Goal: Task Accomplishment & Management: Manage account settings

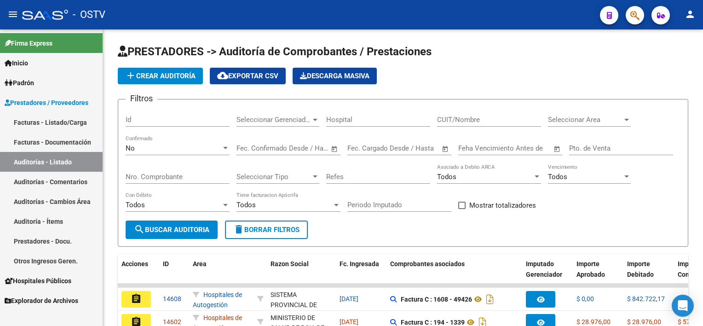
click at [57, 121] on link "Facturas - Listado/Carga" at bounding box center [51, 122] width 103 height 20
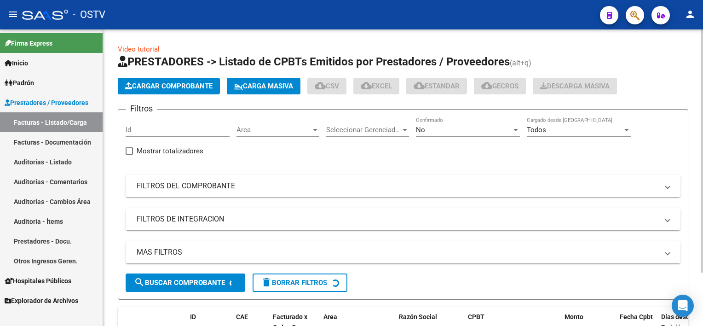
click at [438, 127] on div "No" at bounding box center [464, 130] width 96 height 8
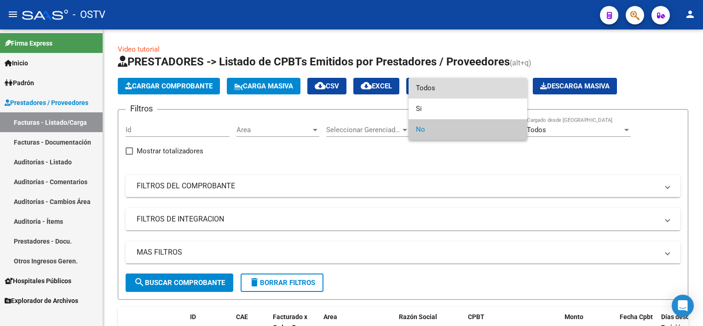
click at [436, 87] on span "Todos" at bounding box center [468, 88] width 104 height 21
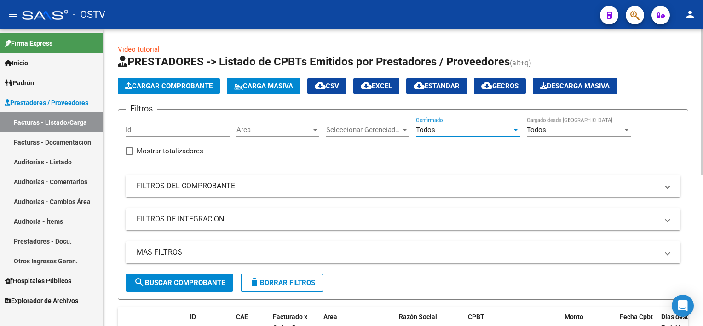
click at [249, 181] on mat-panel-title "FILTROS DEL COMPROBANTE" at bounding box center [397, 186] width 521 height 10
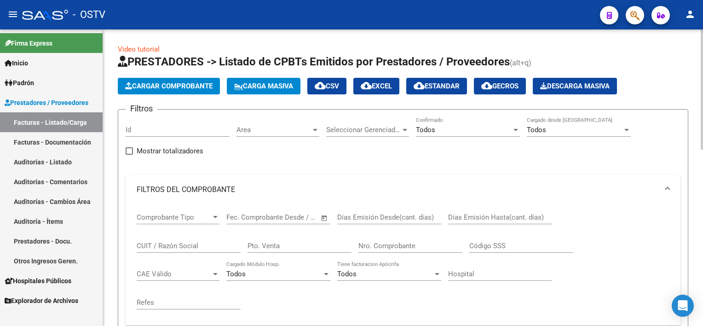
click at [313, 243] on input "Pto. Venta" at bounding box center [299, 245] width 104 height 8
type input "2"
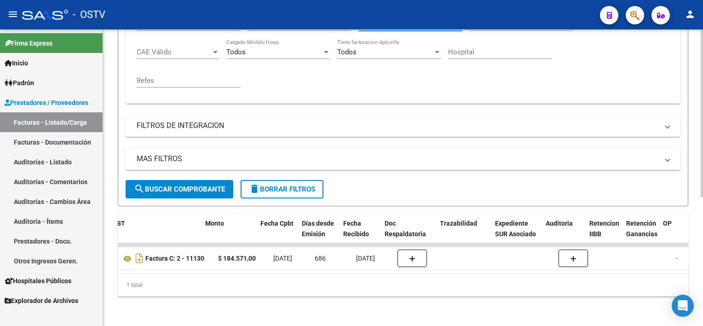
scroll to position [0, 359]
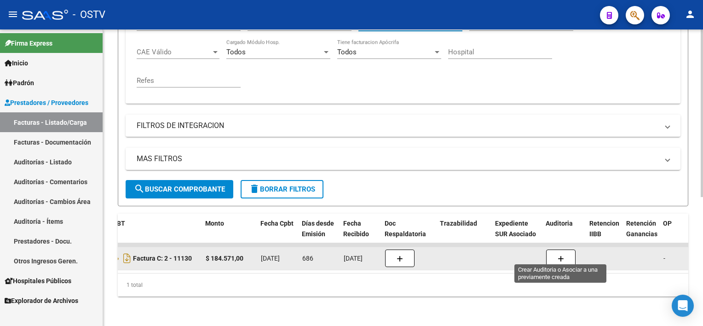
type input "11130"
click at [563, 252] on button "button" at bounding box center [560, 257] width 29 height 17
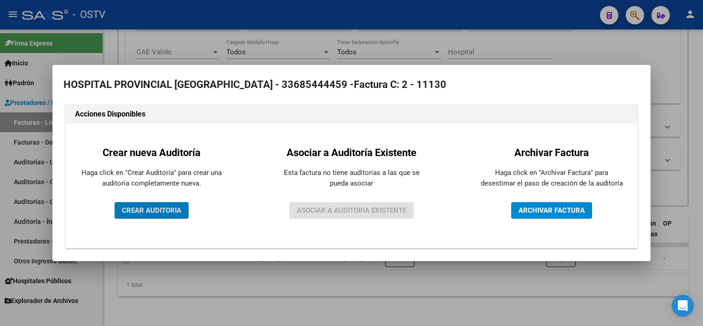
click at [180, 208] on span "CREAR AUDITORIA" at bounding box center [151, 210] width 59 height 8
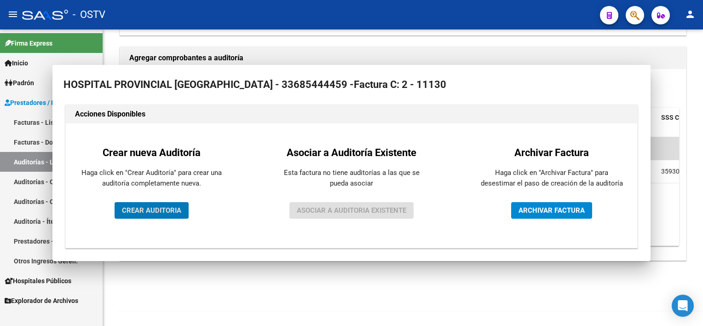
scroll to position [195, 0]
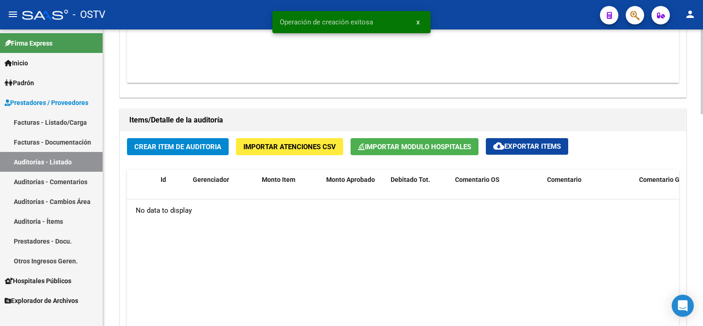
scroll to position [598, 0]
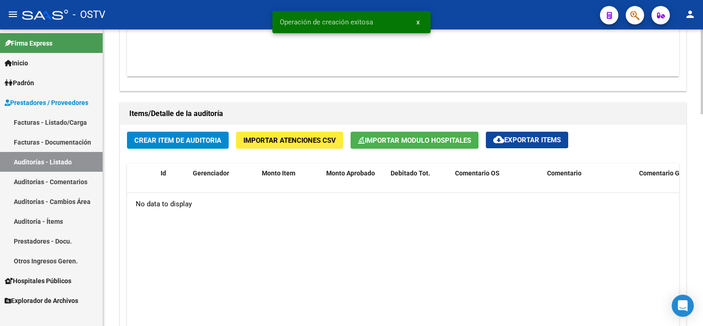
click at [414, 143] on span "Importar Modulo Hospitales" at bounding box center [414, 140] width 113 height 8
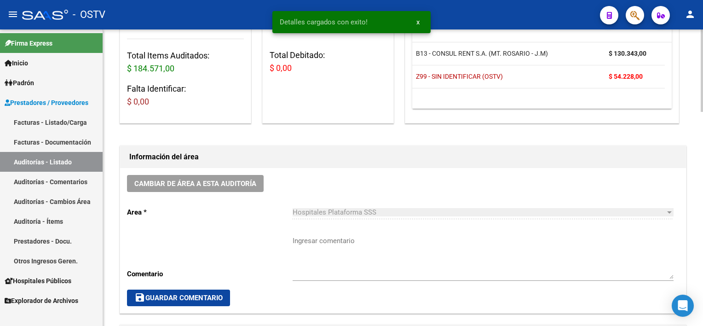
scroll to position [184, 0]
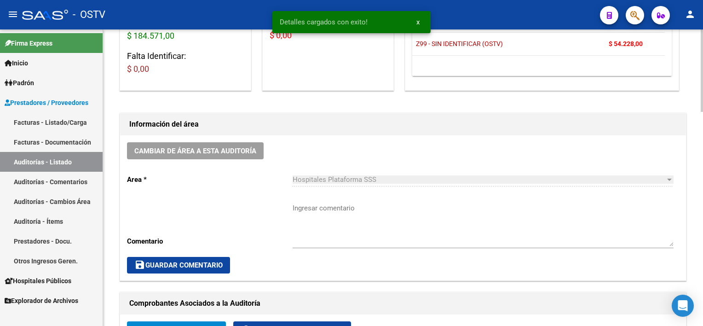
click at [401, 218] on textarea "Ingresar comentario" at bounding box center [482, 224] width 381 height 43
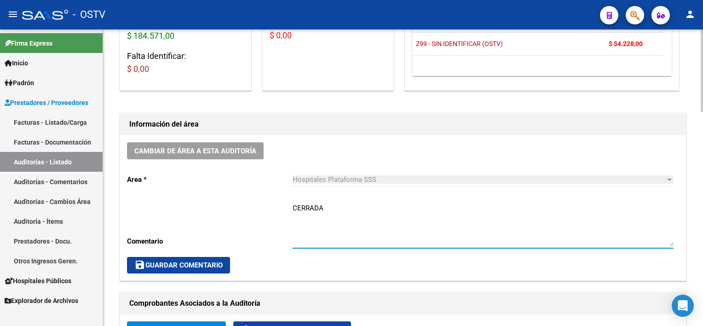
type textarea "CERRADA"
click at [181, 262] on span "save Guardar Comentario" at bounding box center [178, 265] width 88 height 8
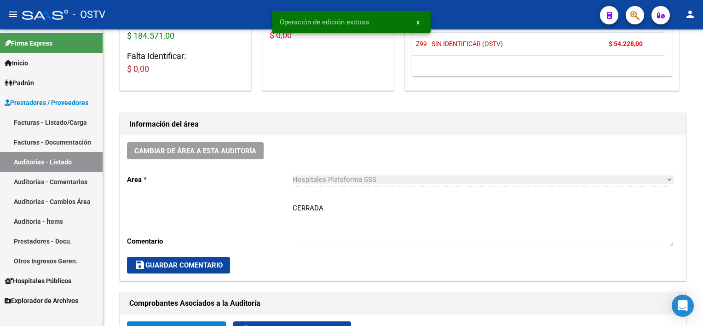
click at [20, 117] on link "Facturas - Listado/Carga" at bounding box center [51, 122] width 103 height 20
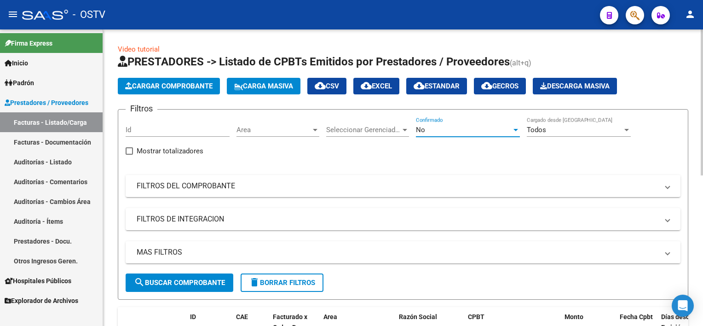
click at [429, 132] on div "No" at bounding box center [464, 130] width 96 height 8
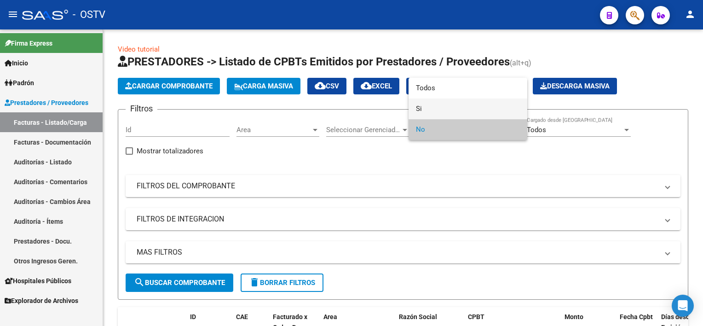
click at [432, 111] on span "Si" at bounding box center [468, 108] width 104 height 21
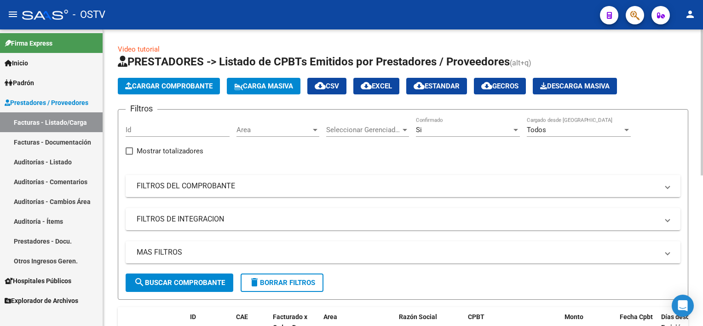
click at [289, 183] on mat-panel-title "FILTROS DEL COMPROBANTE" at bounding box center [397, 186] width 521 height 10
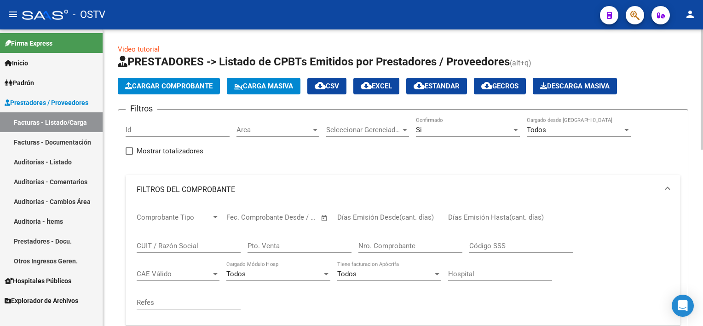
click at [369, 245] on input "Nro. Comprobante" at bounding box center [410, 245] width 104 height 8
paste input "11290"
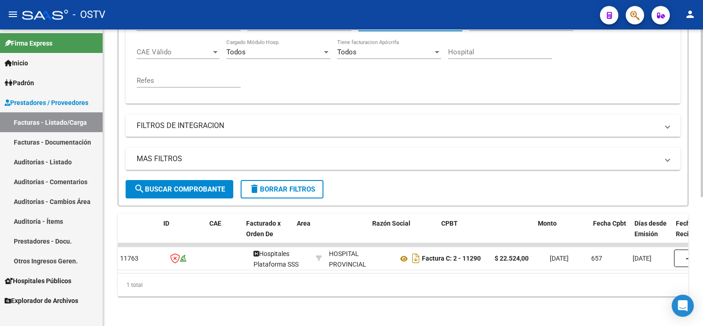
scroll to position [0, 27]
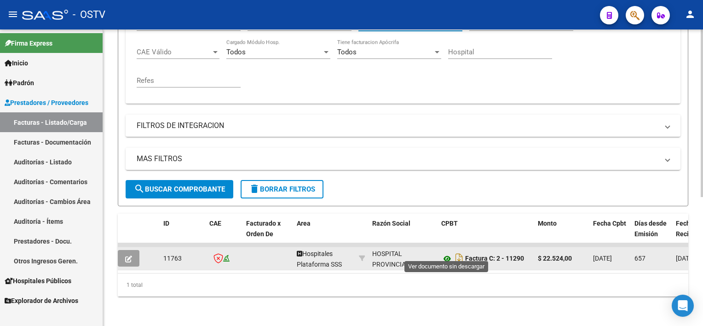
type input "11289"
click at [447, 253] on icon at bounding box center [447, 258] width 12 height 11
click at [131, 255] on icon "button" at bounding box center [128, 258] width 7 height 7
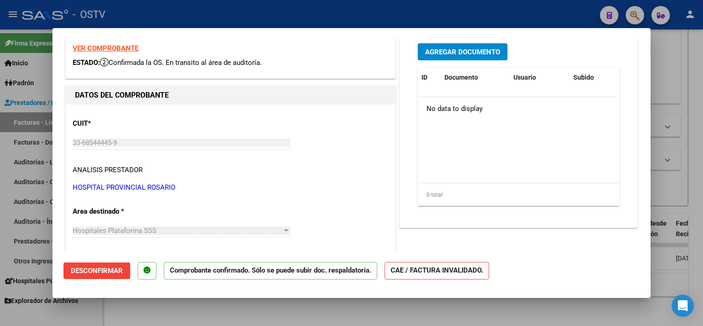
scroll to position [0, 0]
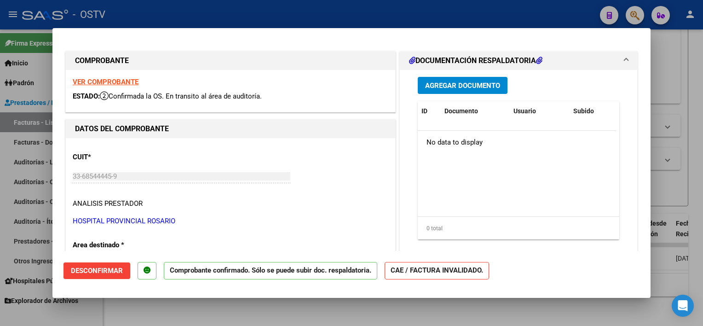
click at [253, 307] on div at bounding box center [351, 163] width 703 height 326
type input "$ 0,00"
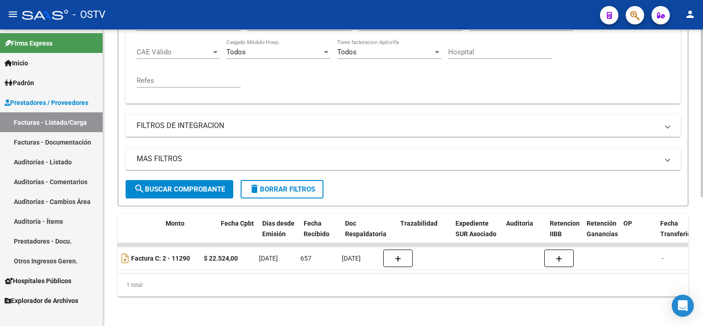
scroll to position [0, 401]
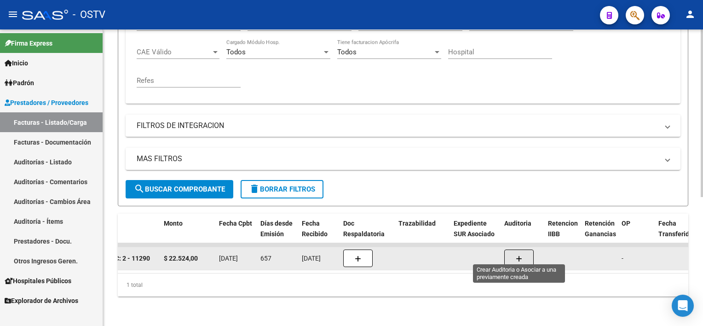
click at [520, 255] on icon "button" at bounding box center [518, 258] width 6 height 7
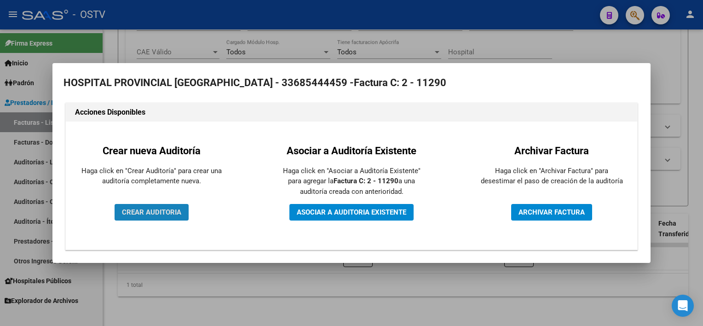
click at [155, 208] on span "CREAR AUDITORIA" at bounding box center [151, 212] width 59 height 8
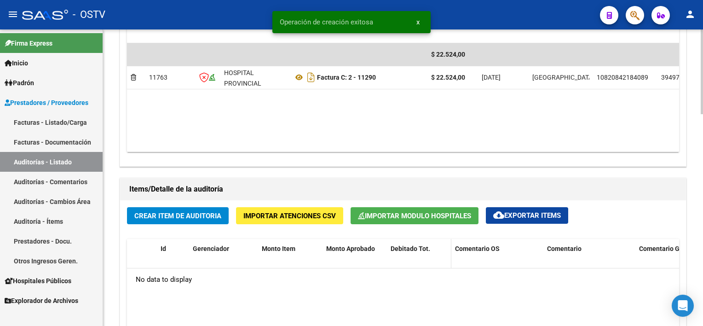
scroll to position [552, 0]
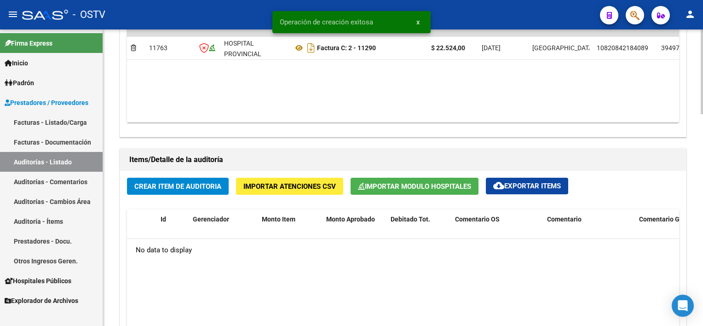
click at [429, 184] on span "Importar Modulo Hospitales" at bounding box center [414, 186] width 113 height 8
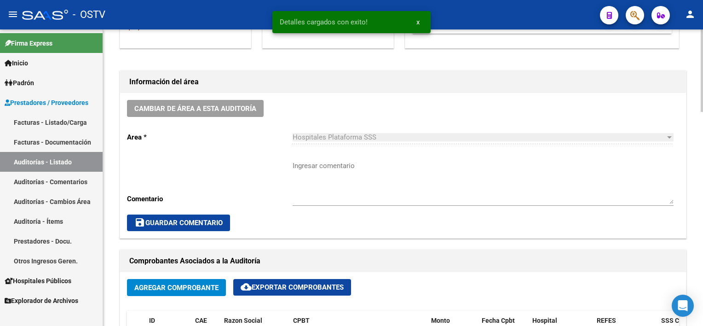
scroll to position [230, 0]
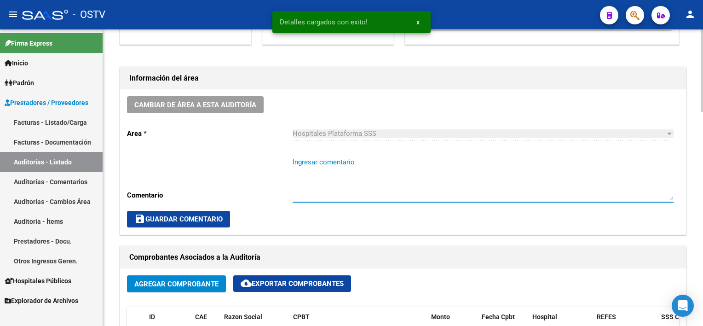
click at [428, 184] on textarea "Ingresar comentario" at bounding box center [482, 178] width 381 height 43
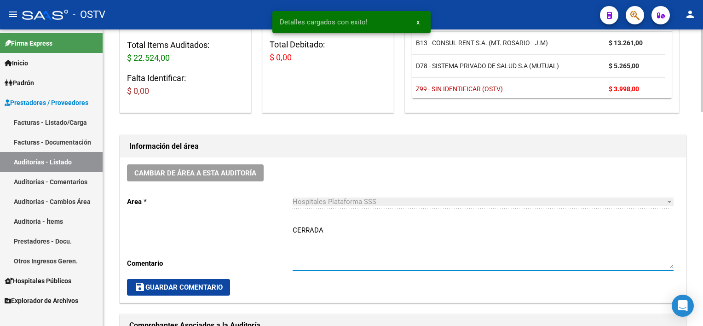
scroll to position [138, 0]
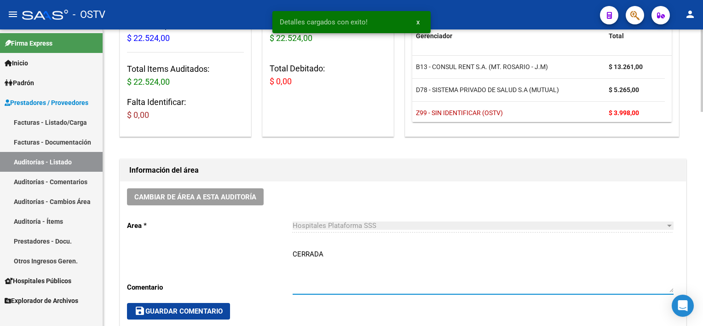
type textarea "CERRADA"
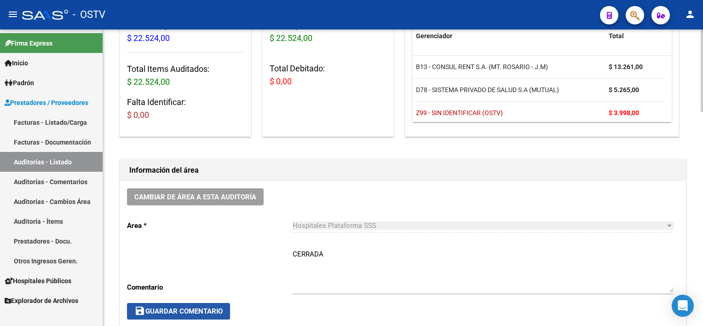
click at [198, 314] on span "save Guardar Comentario" at bounding box center [178, 311] width 88 height 8
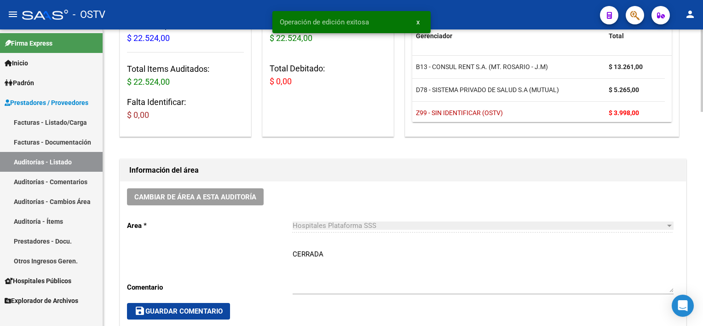
scroll to position [0, 0]
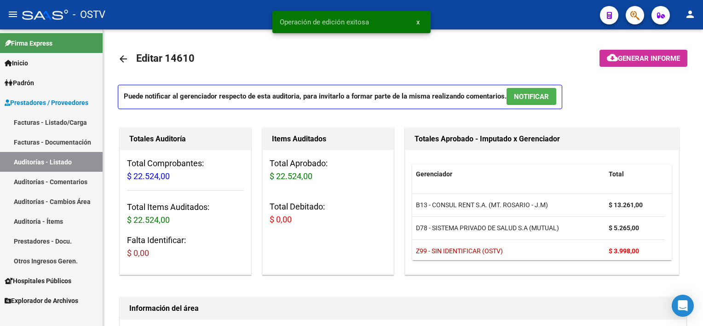
click at [47, 119] on link "Facturas - Listado/Carga" at bounding box center [51, 122] width 103 height 20
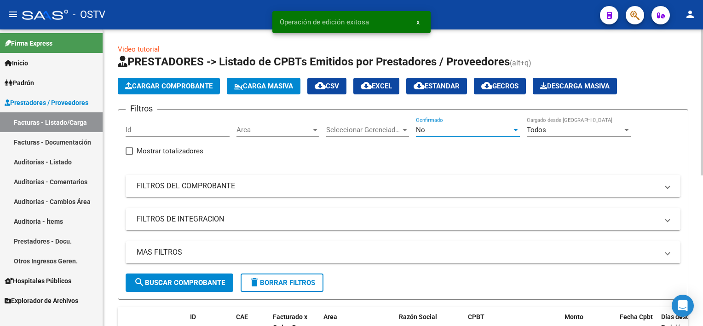
click at [427, 132] on div "No" at bounding box center [464, 130] width 96 height 8
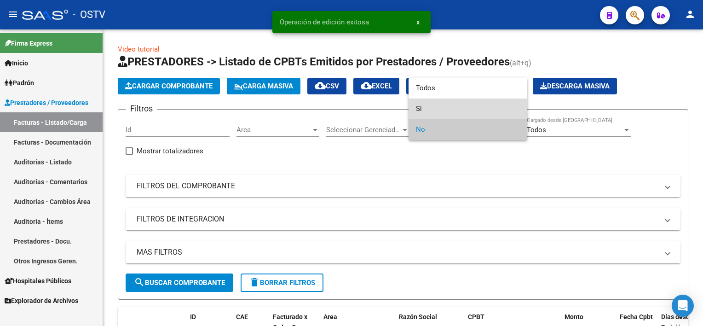
click at [429, 112] on span "Si" at bounding box center [468, 108] width 104 height 21
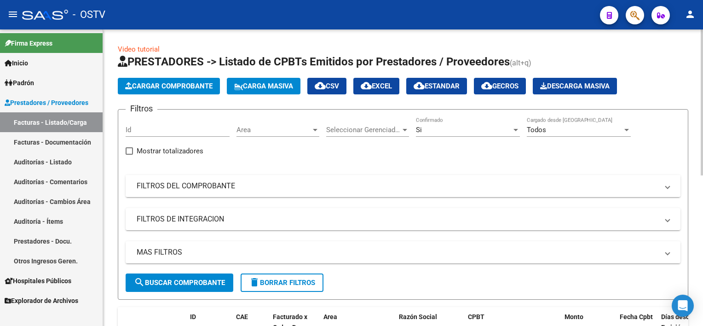
click at [236, 188] on mat-panel-title "FILTROS DEL COMPROBANTE" at bounding box center [397, 186] width 521 height 10
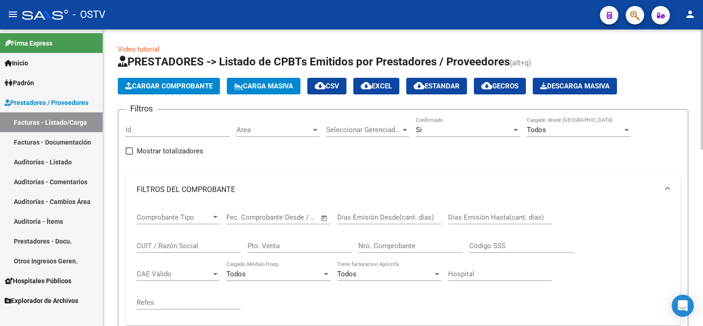
click at [412, 241] on input "Nro. Comprobante" at bounding box center [410, 245] width 104 height 8
paste input "11416"
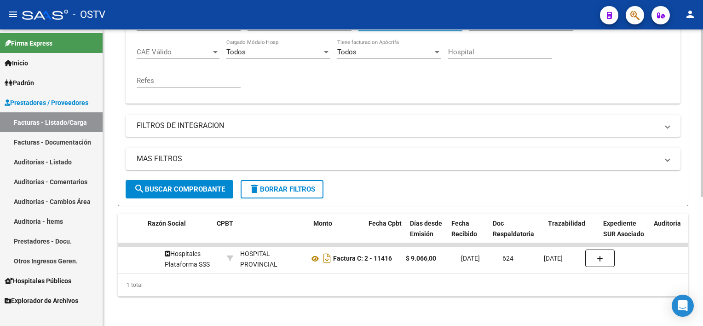
scroll to position [0, 297]
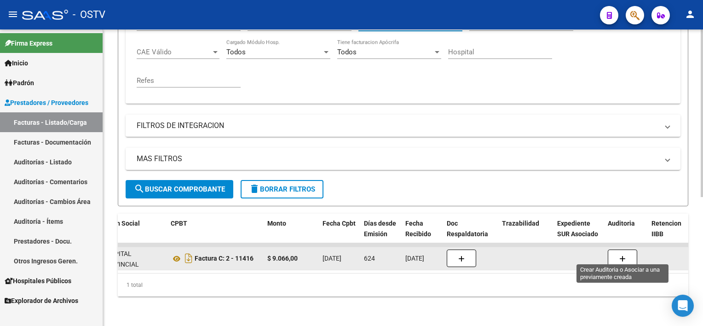
type input "11415"
click at [629, 249] on button "button" at bounding box center [621, 257] width 29 height 17
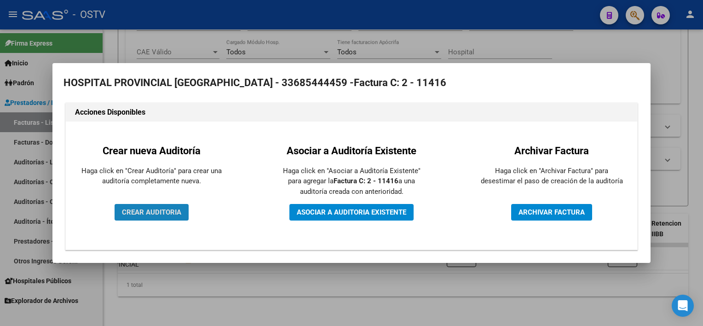
click at [167, 208] on span "CREAR AUDITORIA" at bounding box center [151, 212] width 59 height 8
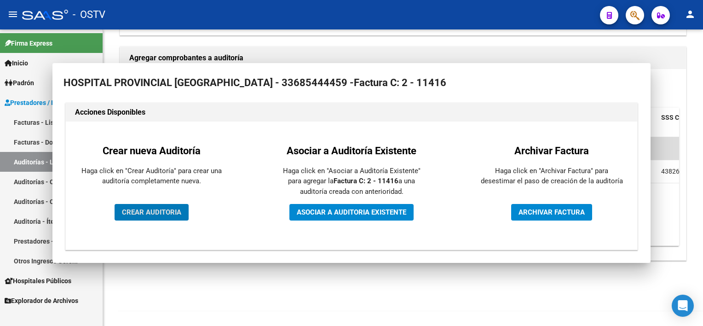
scroll to position [195, 0]
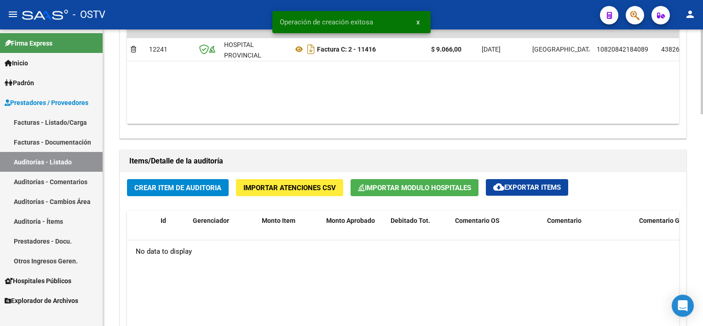
scroll to position [552, 0]
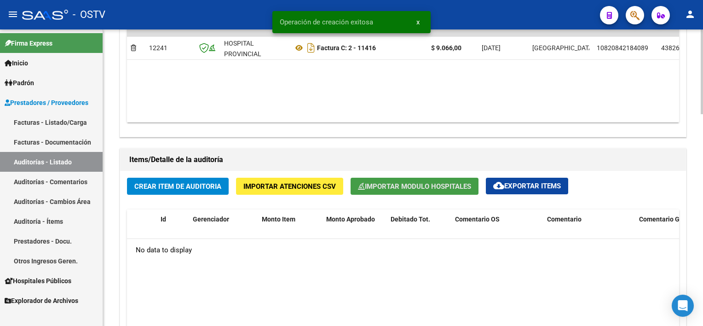
click at [412, 187] on span "Importar Modulo Hospitales" at bounding box center [414, 186] width 113 height 8
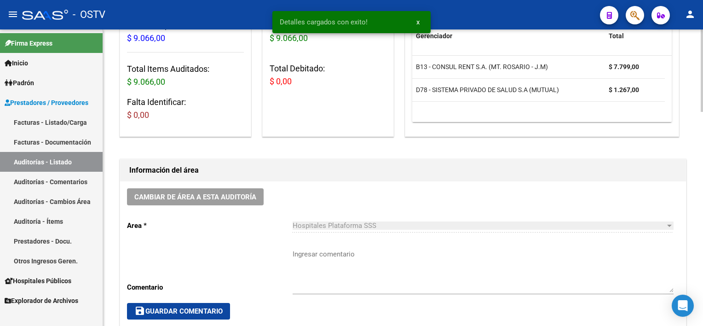
scroll to position [230, 0]
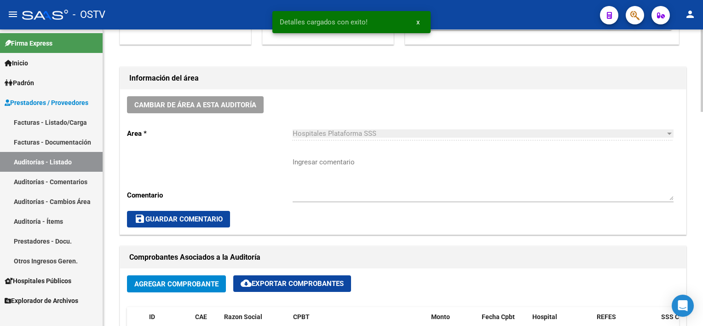
click at [377, 191] on textarea "Ingresar comentario" at bounding box center [482, 178] width 381 height 43
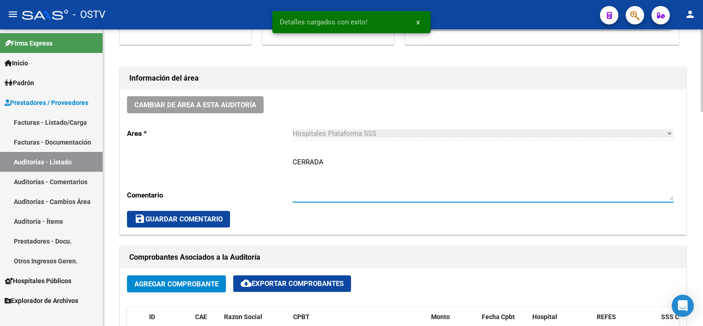
type textarea "CERRADA"
click at [147, 221] on span "save Guardar Comentario" at bounding box center [178, 219] width 88 height 8
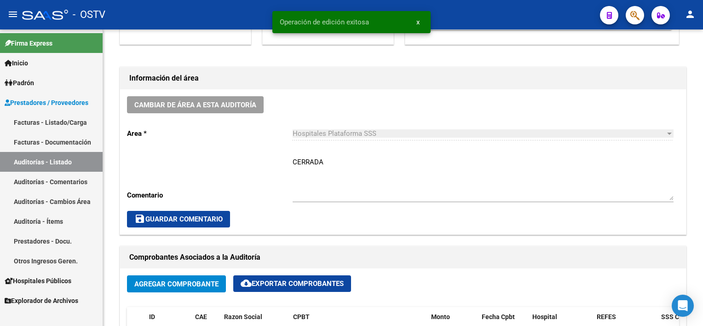
click at [73, 122] on link "Facturas - Listado/Carga" at bounding box center [51, 122] width 103 height 20
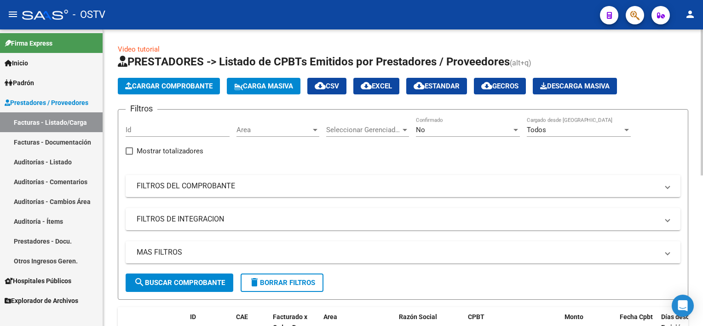
click at [437, 131] on div "No" at bounding box center [464, 130] width 96 height 8
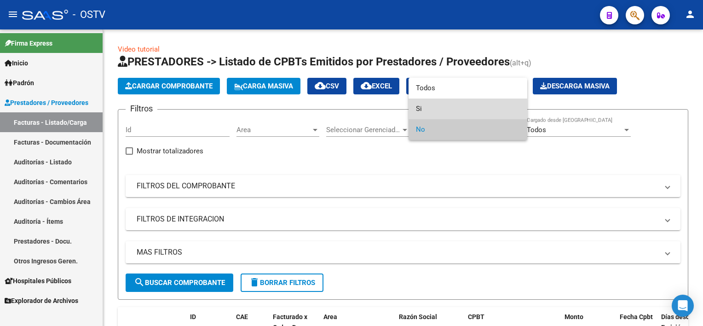
click at [435, 111] on span "Si" at bounding box center [468, 108] width 104 height 21
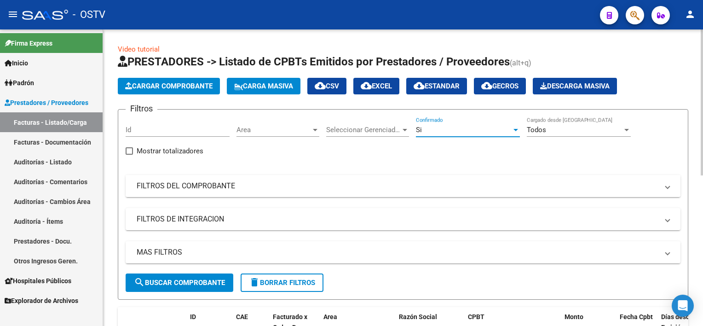
click at [274, 174] on div "Filtros Id Area Area Seleccionar Gerenciador Seleccionar Gerenciador Si Confirm…" at bounding box center [403, 195] width 555 height 156
click at [273, 184] on mat-panel-title "FILTROS DEL COMPROBANTE" at bounding box center [397, 186] width 521 height 10
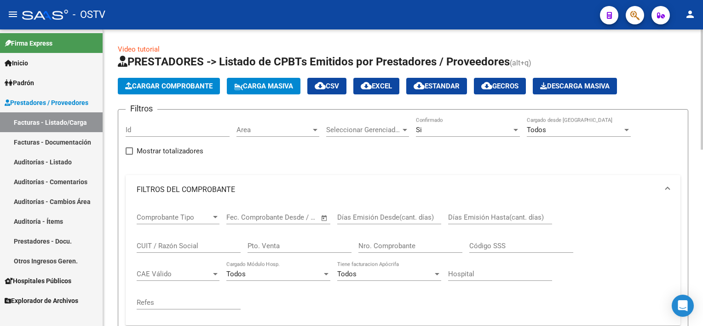
click at [418, 245] on input "Nro. Comprobante" at bounding box center [410, 245] width 104 height 8
paste input "11513"
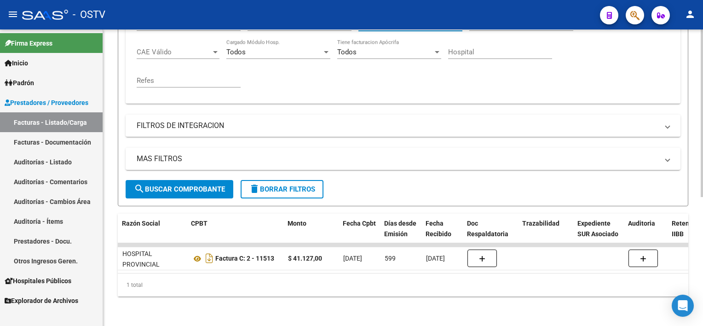
scroll to position [0, 368]
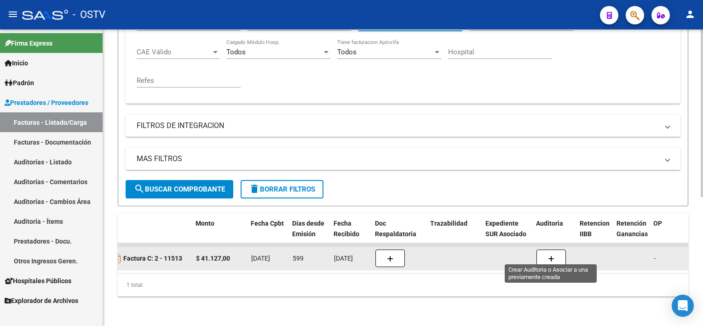
type input "11511"
click at [551, 255] on icon "button" at bounding box center [551, 258] width 6 height 7
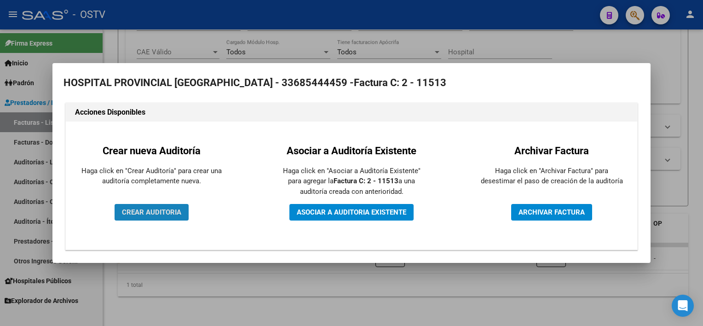
click at [171, 210] on span "CREAR AUDITORIA" at bounding box center [151, 212] width 59 height 8
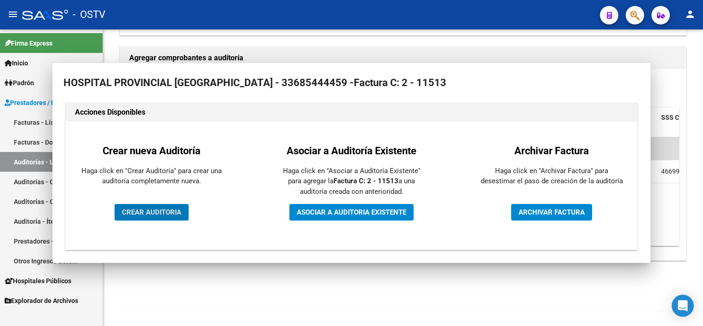
scroll to position [195, 0]
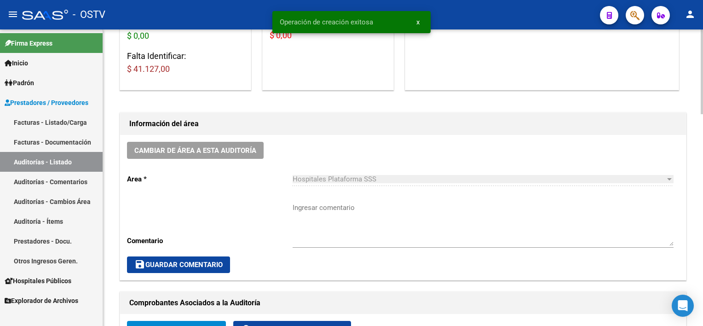
scroll to position [460, 0]
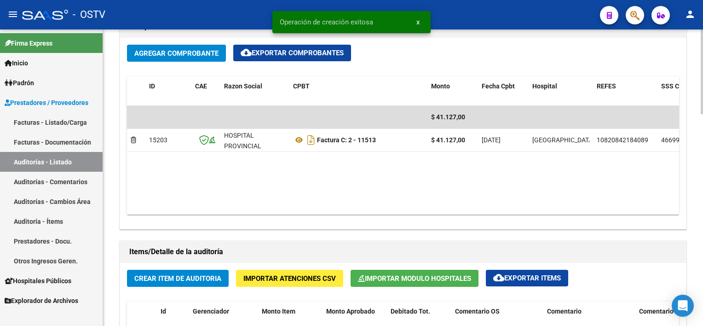
click at [438, 274] on span "Importar Modulo Hospitales" at bounding box center [414, 278] width 113 height 8
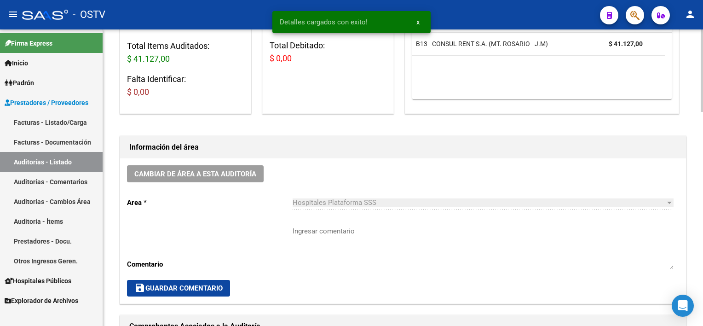
scroll to position [184, 0]
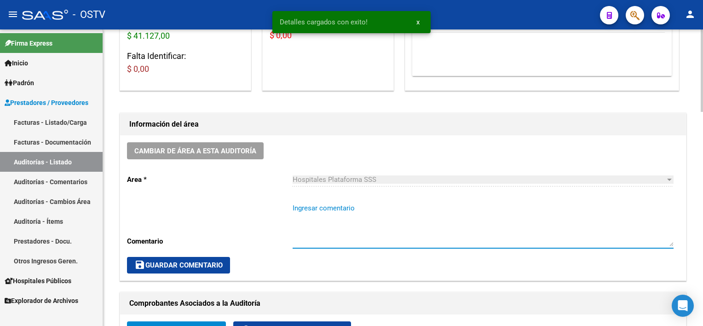
click at [411, 228] on textarea "Ingresar comentario" at bounding box center [482, 224] width 381 height 43
type textarea "CERRADA"
click at [207, 270] on button "save Guardar Comentario" at bounding box center [178, 265] width 103 height 17
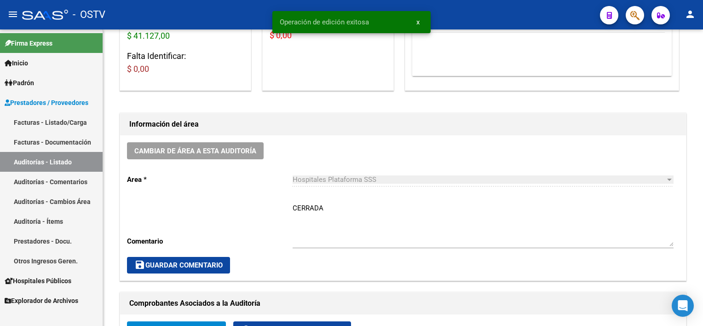
click at [66, 123] on link "Facturas - Listado/Carga" at bounding box center [51, 122] width 103 height 20
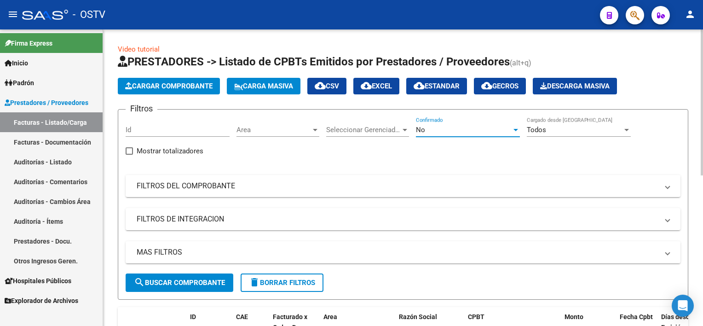
click at [437, 129] on div "No" at bounding box center [464, 130] width 96 height 8
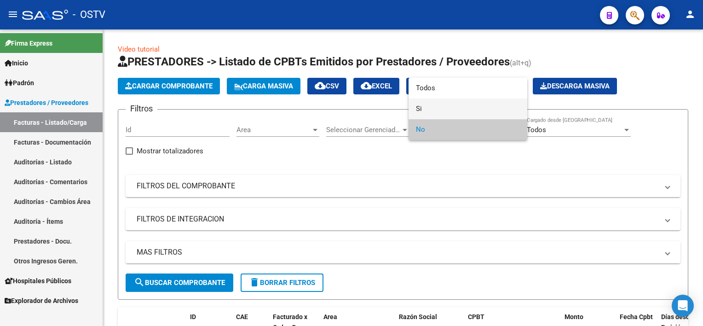
click at [435, 109] on span "Si" at bounding box center [468, 108] width 104 height 21
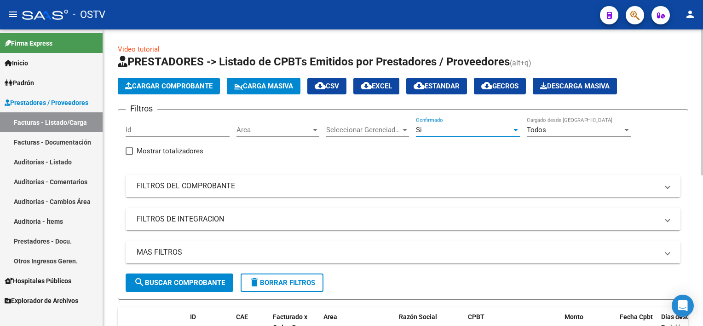
click at [298, 178] on mat-expansion-panel-header "FILTROS DEL COMPROBANTE" at bounding box center [403, 186] width 555 height 22
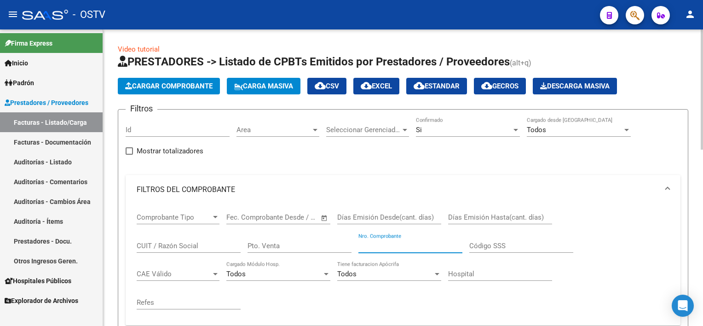
click at [423, 247] on input "Nro. Comprobante" at bounding box center [410, 245] width 104 height 8
paste input "11694"
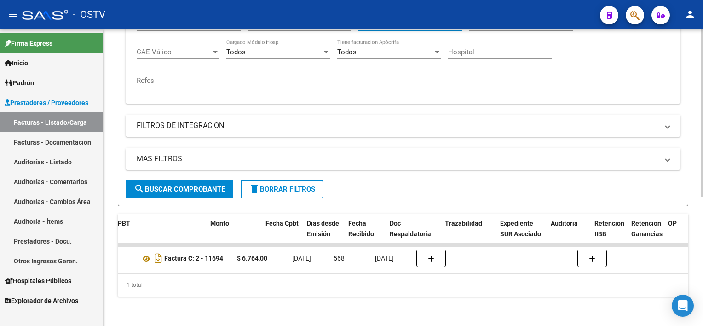
scroll to position [0, 354]
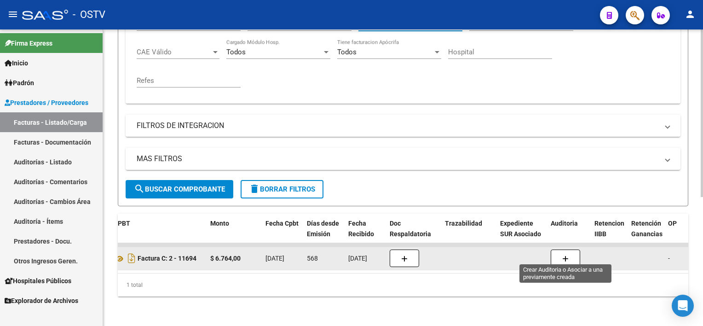
type input "11691"
click at [568, 253] on button "button" at bounding box center [564, 257] width 29 height 17
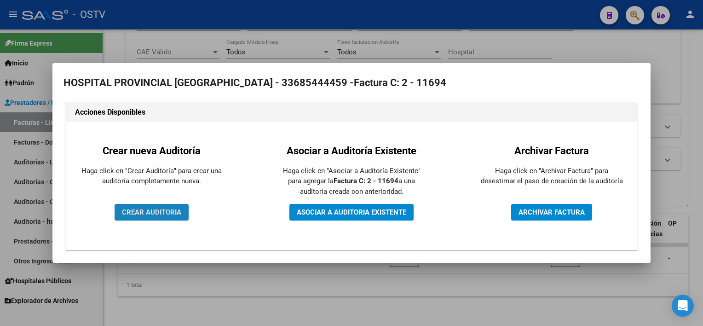
click at [167, 210] on span "CREAR AUDITORIA" at bounding box center [151, 212] width 59 height 8
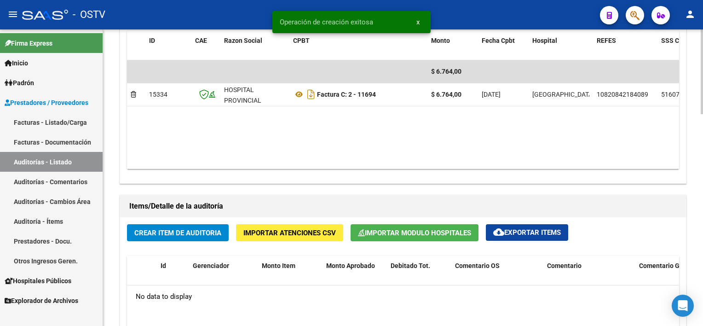
scroll to position [506, 0]
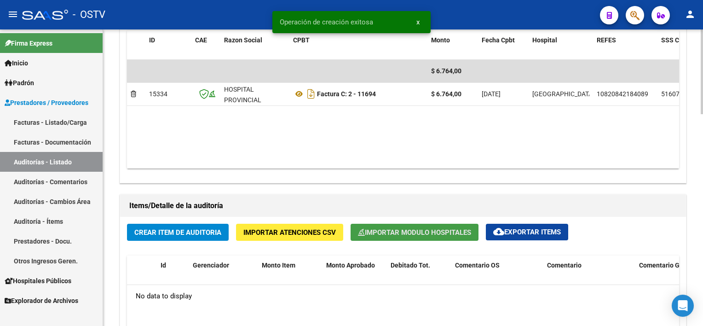
click at [401, 223] on button "Importar Modulo Hospitales" at bounding box center [414, 231] width 128 height 17
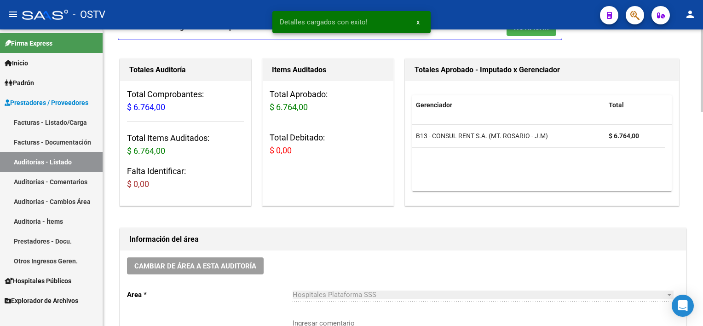
scroll to position [138, 0]
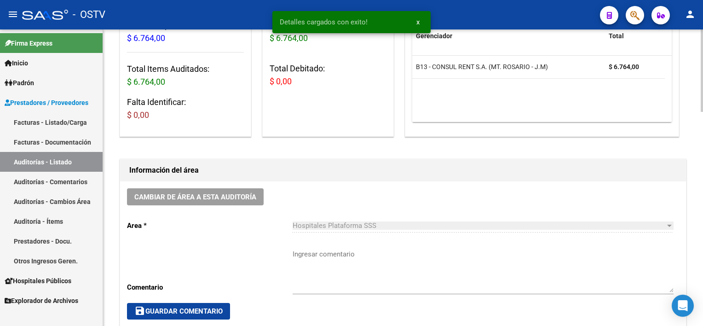
drag, startPoint x: 370, startPoint y: 267, endPoint x: 360, endPoint y: 267, distance: 9.7
click at [368, 267] on textarea "Ingresar comentario" at bounding box center [482, 270] width 381 height 43
type textarea "CERRADA"
click at [168, 309] on span "save Guardar Comentario" at bounding box center [178, 311] width 88 height 8
click at [49, 118] on link "Facturas - Listado/Carga" at bounding box center [51, 122] width 103 height 20
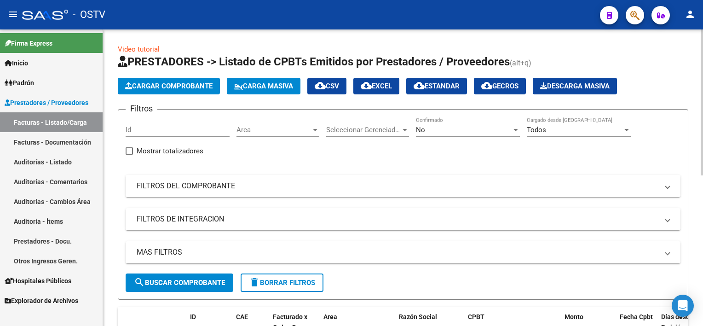
click at [438, 129] on div "No" at bounding box center [464, 130] width 96 height 8
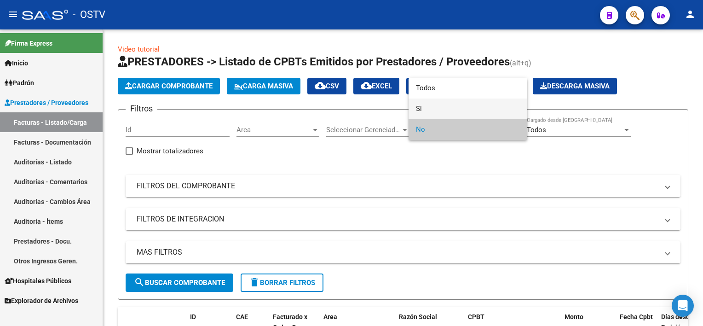
click at [435, 114] on span "Si" at bounding box center [468, 108] width 104 height 21
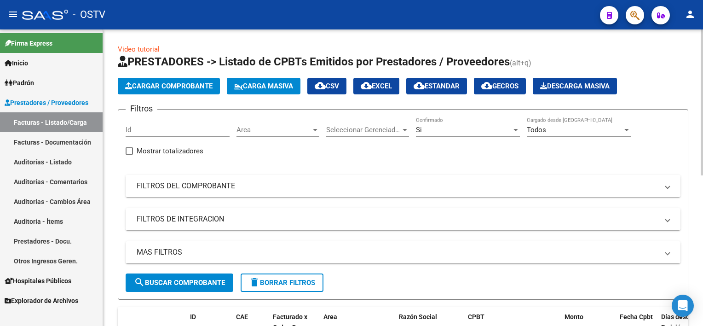
click at [213, 188] on mat-panel-title "FILTROS DEL COMPROBANTE" at bounding box center [397, 186] width 521 height 10
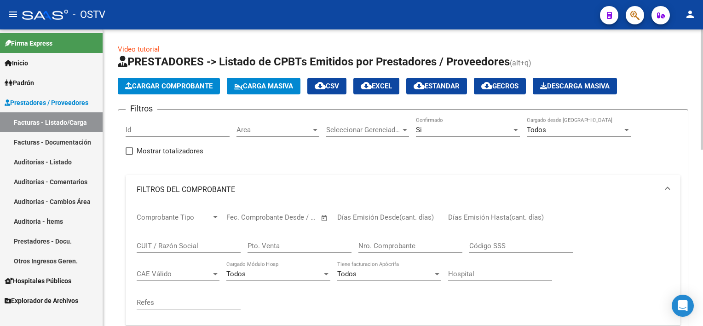
click at [401, 243] on input "Nro. Comprobante" at bounding box center [410, 245] width 104 height 8
paste input "11783"
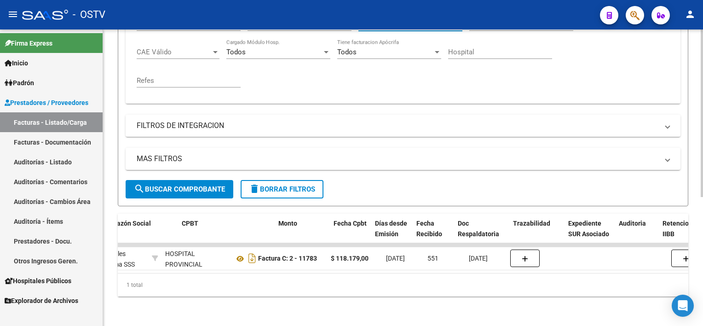
scroll to position [0, 287]
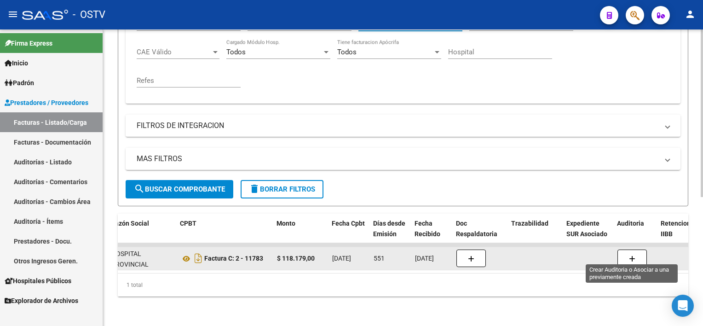
type input "11783"
click at [627, 252] on button "button" at bounding box center [631, 257] width 29 height 17
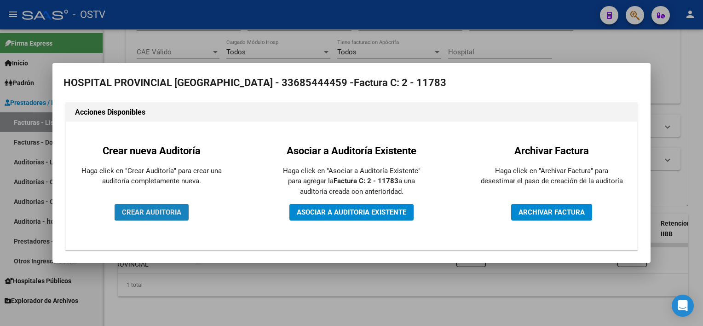
click at [160, 212] on span "CREAR AUDITORIA" at bounding box center [151, 212] width 59 height 8
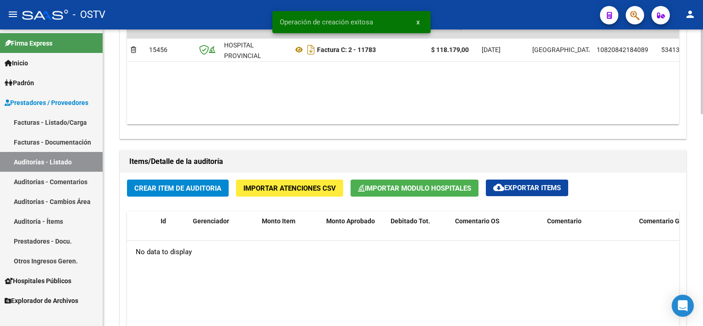
scroll to position [552, 0]
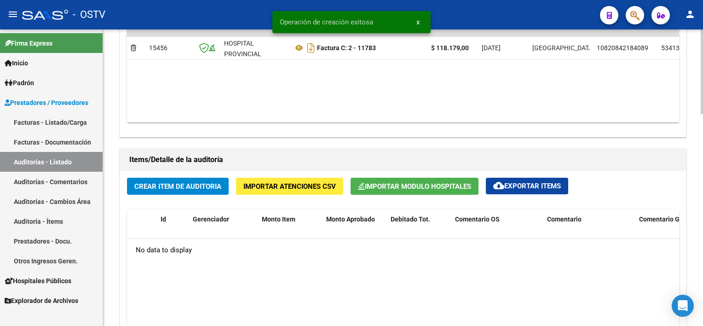
click at [408, 193] on button "Importar Modulo Hospitales" at bounding box center [414, 185] width 128 height 17
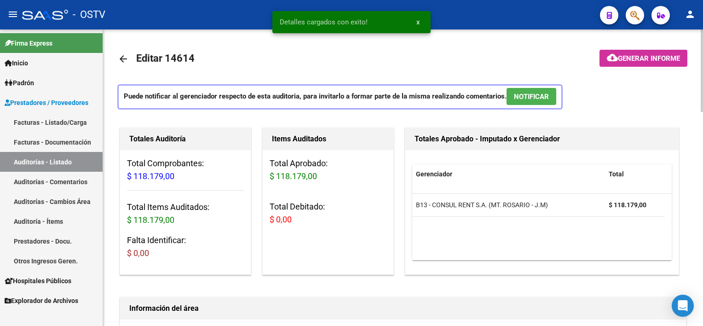
scroll to position [138, 0]
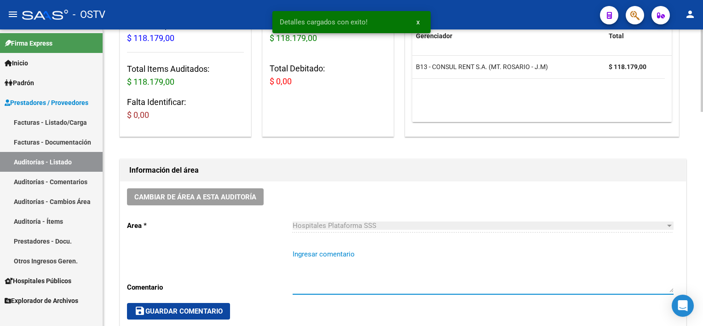
click at [370, 282] on textarea "Ingresar comentario" at bounding box center [482, 270] width 381 height 43
type textarea "CERRADA"
click at [206, 307] on span "save Guardar Comentario" at bounding box center [178, 311] width 88 height 8
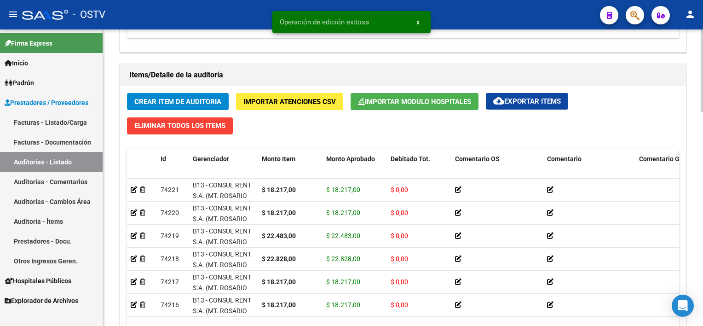
scroll to position [644, 0]
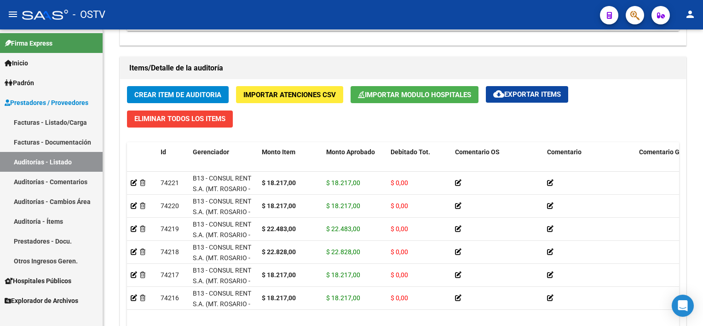
drag, startPoint x: 45, startPoint y: 123, endPoint x: 62, endPoint y: 2, distance: 122.1
click at [45, 123] on link "Facturas - Listado/Carga" at bounding box center [51, 122] width 103 height 20
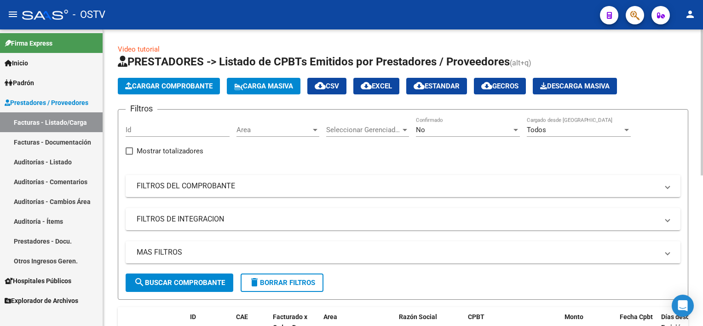
click at [430, 131] on div "No" at bounding box center [464, 130] width 96 height 8
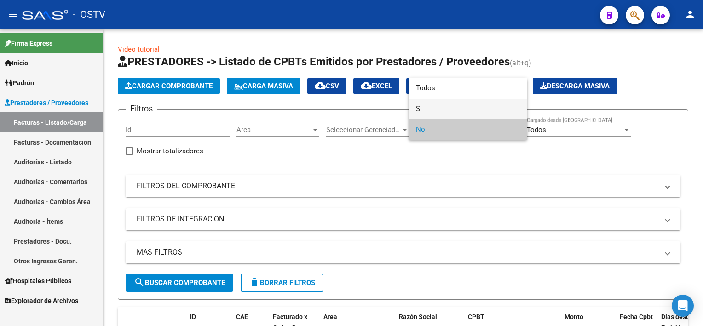
click at [433, 112] on span "Si" at bounding box center [468, 108] width 104 height 21
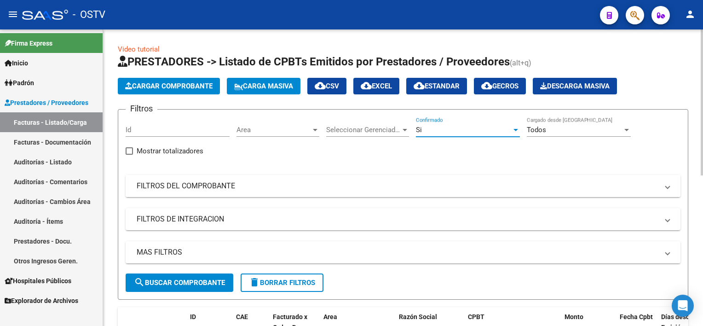
click at [246, 189] on mat-panel-title "FILTROS DEL COMPROBANTE" at bounding box center [397, 186] width 521 height 10
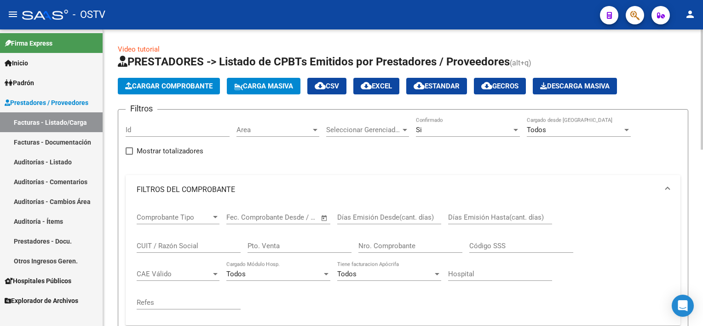
click at [397, 240] on div "Nro. Comprobante" at bounding box center [410, 243] width 104 height 20
paste input "11838"
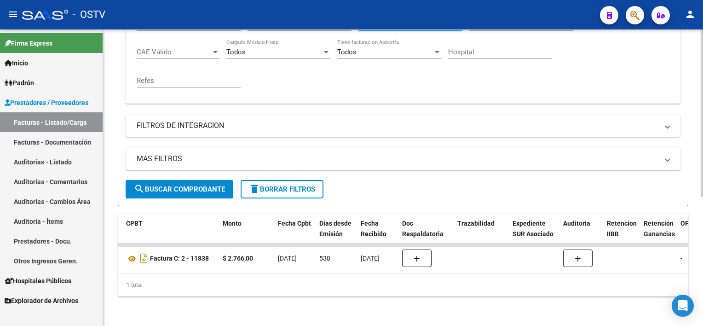
scroll to position [0, 343]
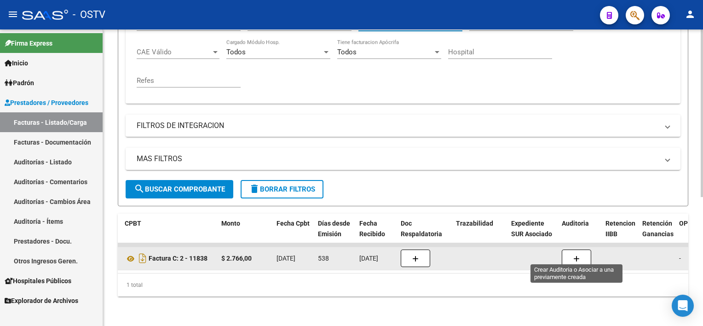
type input "11838"
click at [574, 255] on icon "button" at bounding box center [576, 258] width 6 height 7
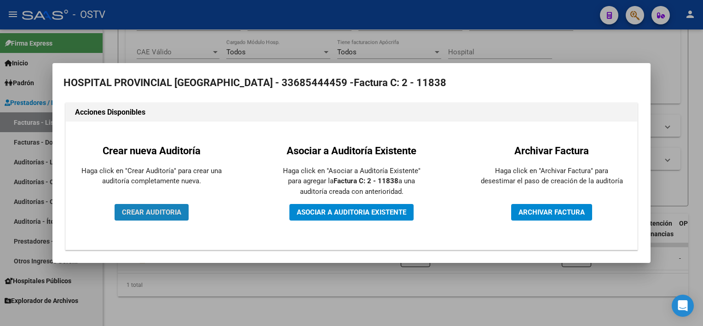
click at [154, 209] on span "CREAR AUDITORIA" at bounding box center [151, 212] width 59 height 8
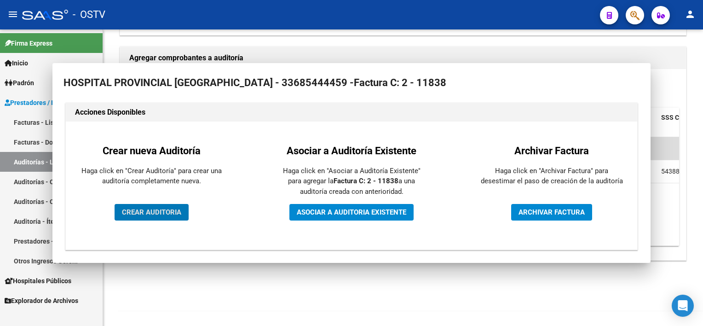
scroll to position [195, 0]
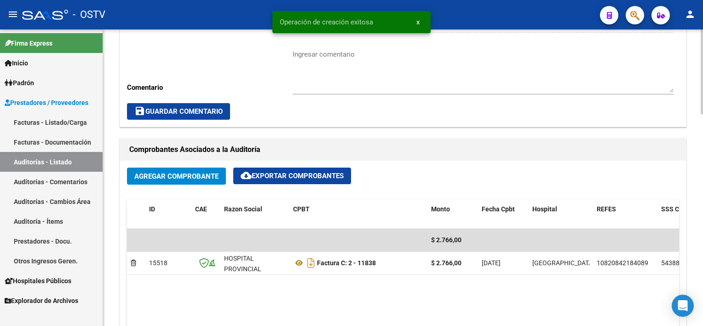
scroll to position [460, 0]
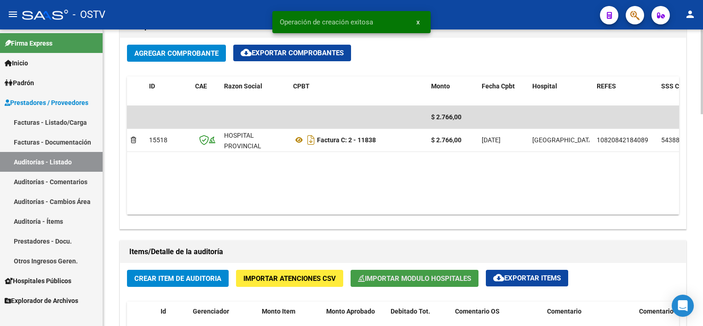
click at [434, 272] on button "Importar Modulo Hospitales" at bounding box center [414, 277] width 128 height 17
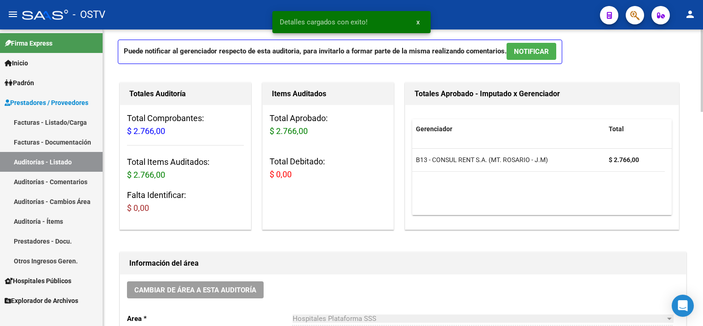
scroll to position [230, 0]
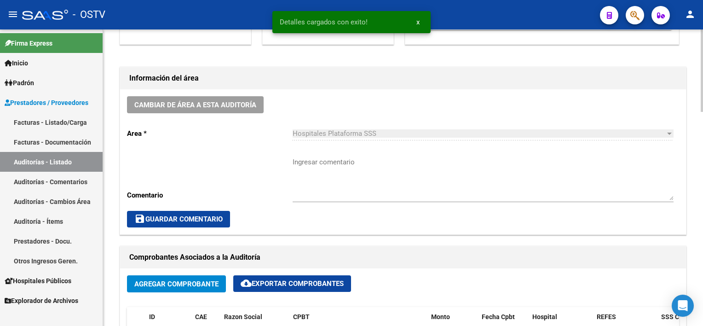
click at [369, 179] on textarea "Ingresar comentario" at bounding box center [482, 178] width 381 height 43
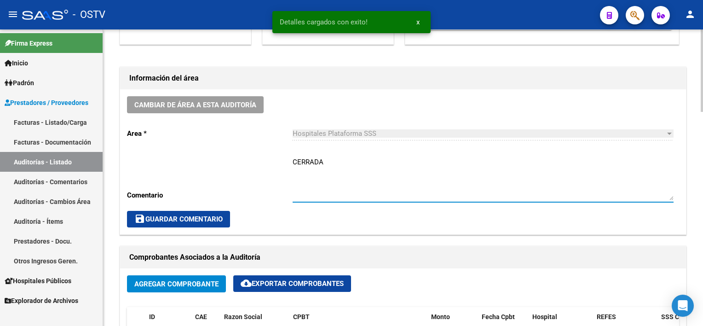
type textarea "CERRADA"
click at [167, 220] on span "save Guardar Comentario" at bounding box center [178, 219] width 88 height 8
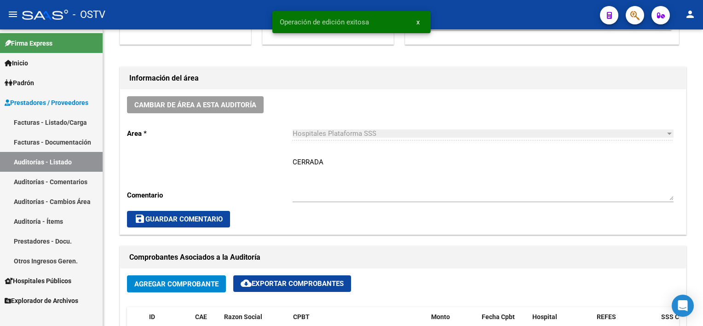
drag, startPoint x: 61, startPoint y: 123, endPoint x: 59, endPoint y: 104, distance: 18.9
click at [61, 123] on link "Facturas - Listado/Carga" at bounding box center [51, 122] width 103 height 20
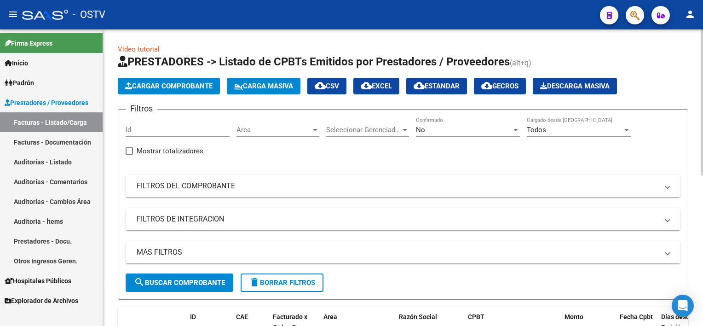
click at [435, 124] on div "No Confirmado" at bounding box center [468, 127] width 104 height 20
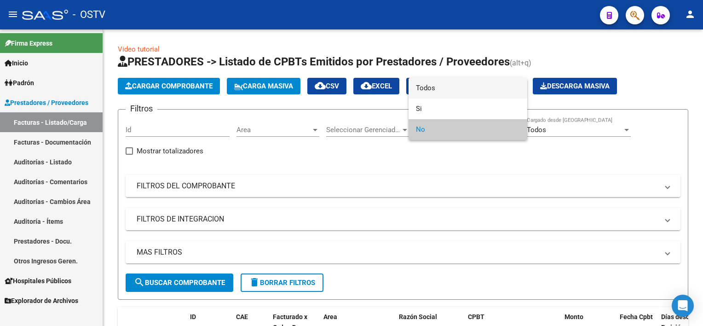
click at [430, 88] on span "Todos" at bounding box center [468, 88] width 104 height 21
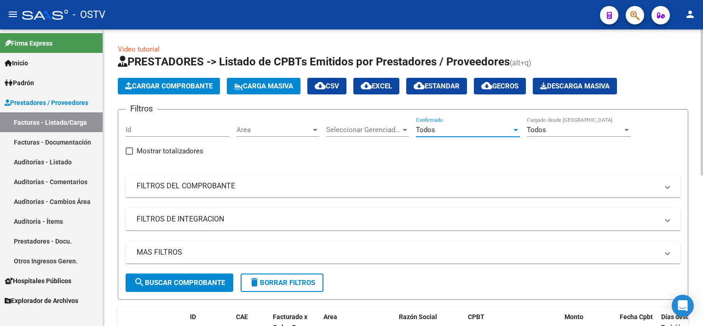
click at [280, 188] on mat-panel-title "FILTROS DEL COMPROBANTE" at bounding box center [397, 186] width 521 height 10
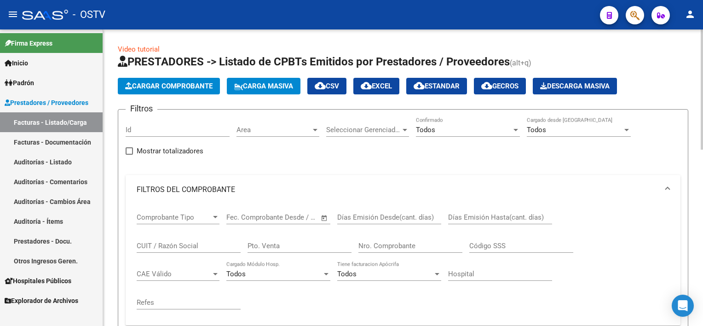
click at [410, 241] on input "Nro. Comprobante" at bounding box center [410, 245] width 104 height 8
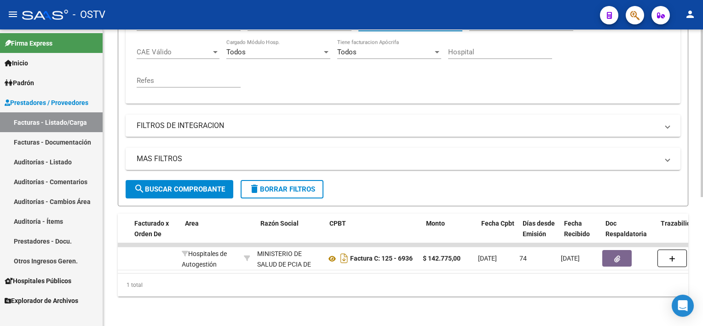
scroll to position [0, 143]
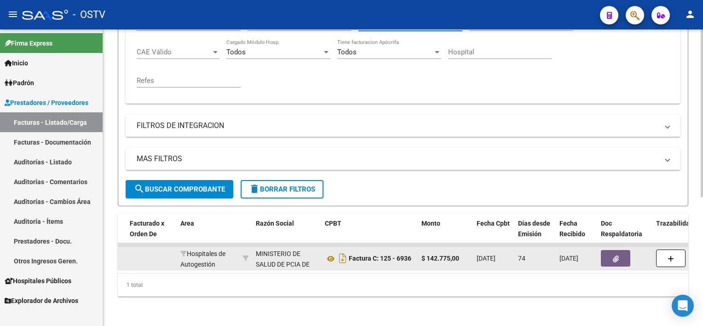
type input "6936"
click at [618, 252] on button "button" at bounding box center [615, 258] width 29 height 17
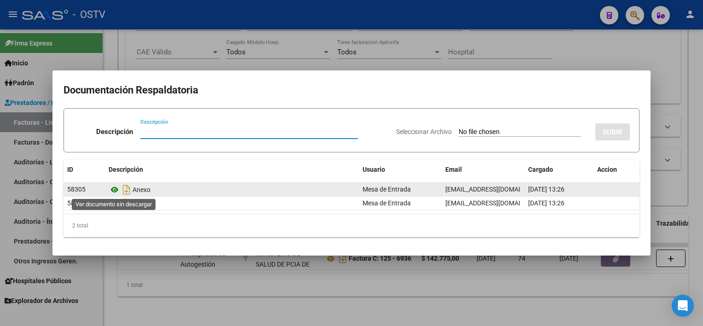
click at [114, 189] on icon at bounding box center [115, 189] width 12 height 11
